Goal: Go to known website

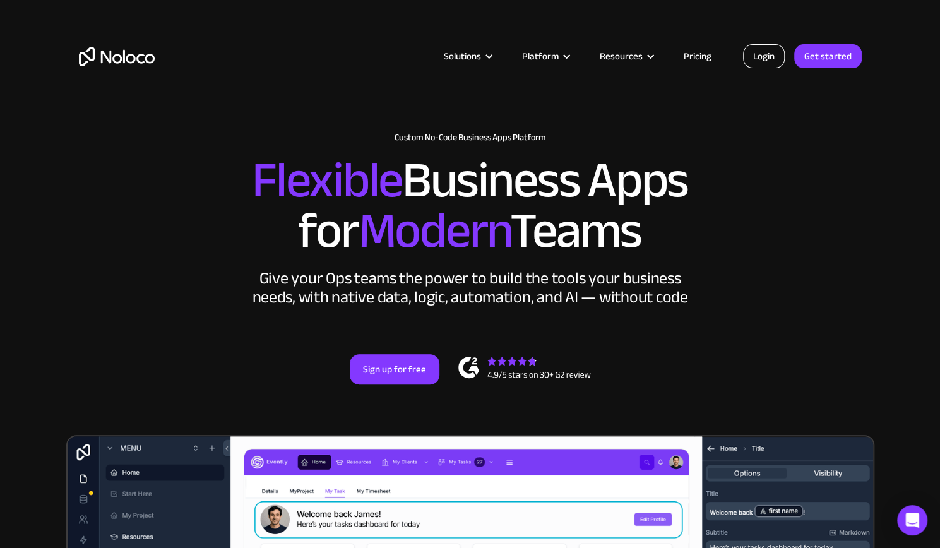
click at [753, 51] on link "Login" at bounding box center [764, 56] width 42 height 24
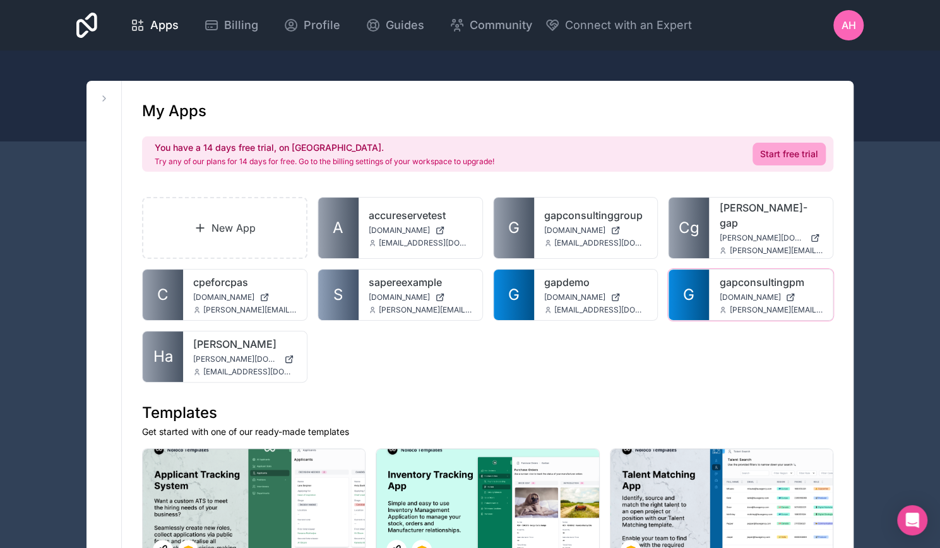
click at [735, 275] on link "gapconsultingpm" at bounding box center [771, 282] width 104 height 15
